Goal: Task Accomplishment & Management: Use online tool/utility

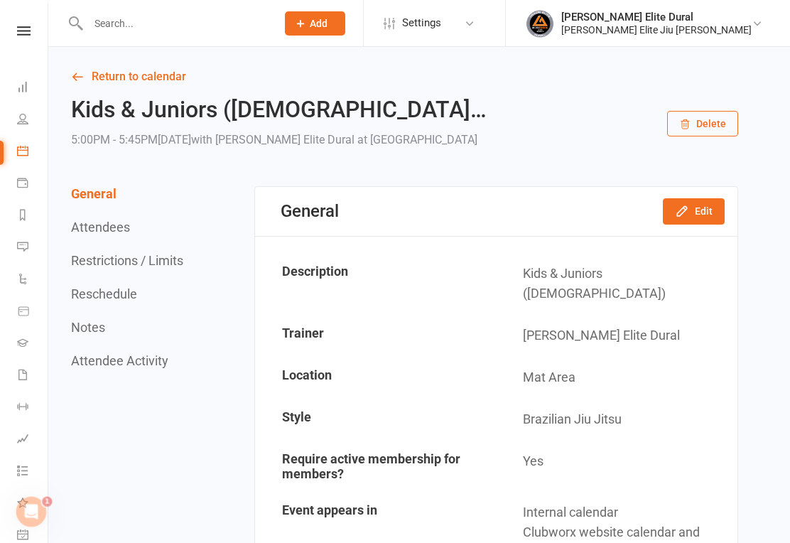
click at [28, 151] on icon at bounding box center [22, 150] width 11 height 11
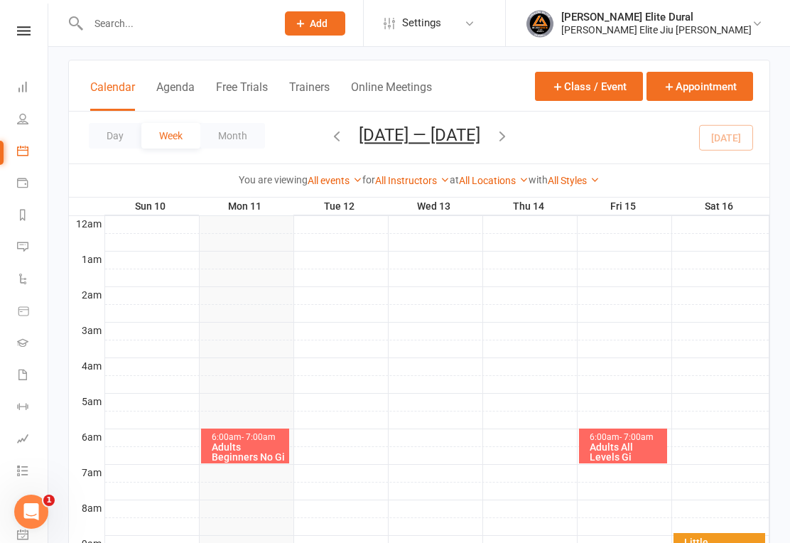
scroll to position [70, 0]
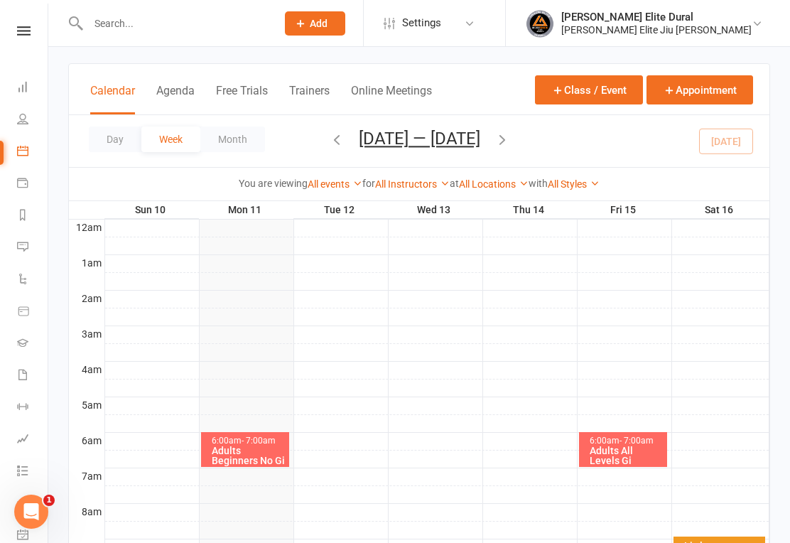
click at [246, 408] on div at bounding box center [437, 405] width 664 height 17
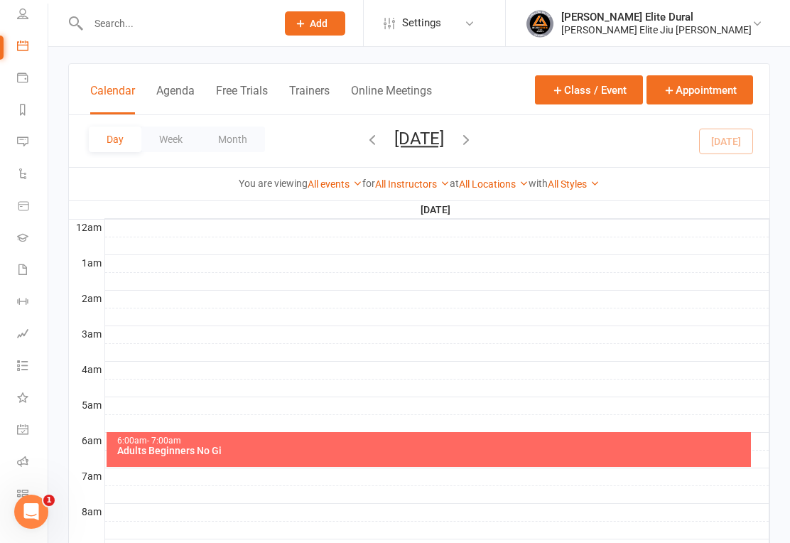
scroll to position [104, 0]
click at [24, 494] on icon at bounding box center [22, 493] width 11 height 11
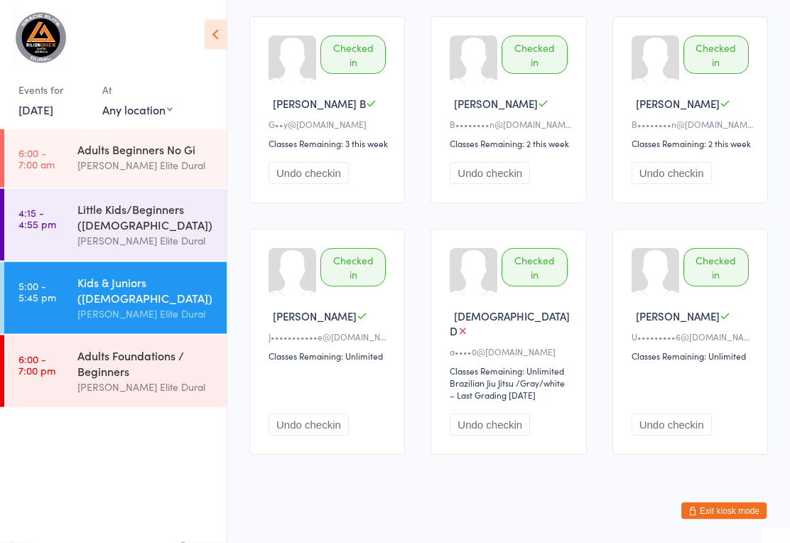
scroll to position [833, 0]
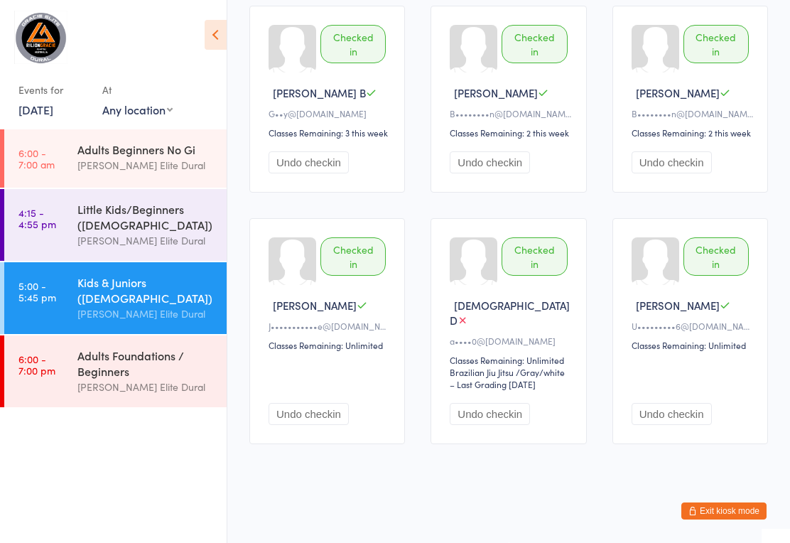
click at [697, 519] on button "Exit kiosk mode" at bounding box center [723, 510] width 85 height 17
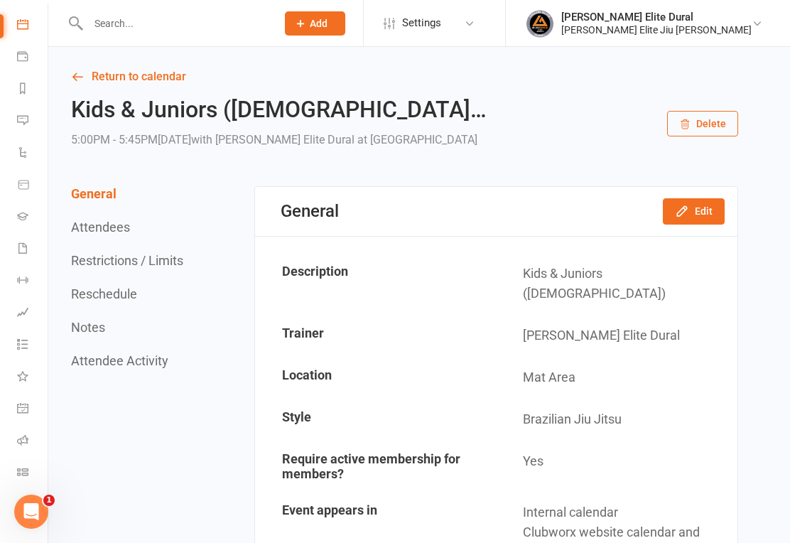
scroll to position [126, 0]
click at [21, 477] on link "Class check-in" at bounding box center [33, 473] width 32 height 32
